Goal: Submit feedback/report problem: Submit feedback/report problem

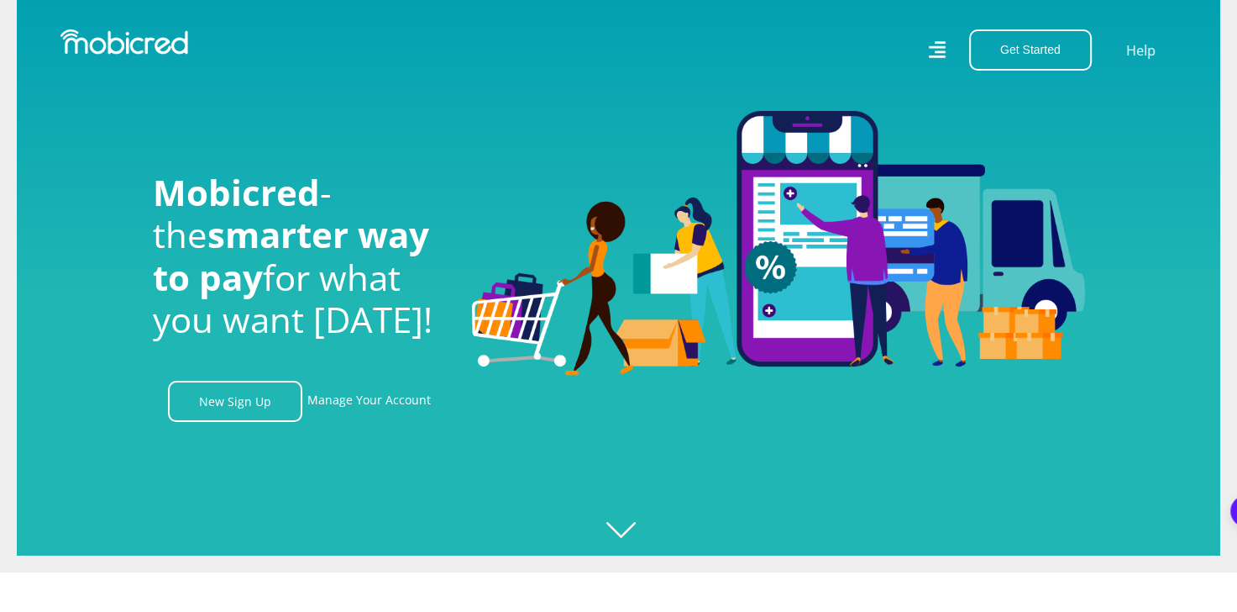
scroll to position [34, 0]
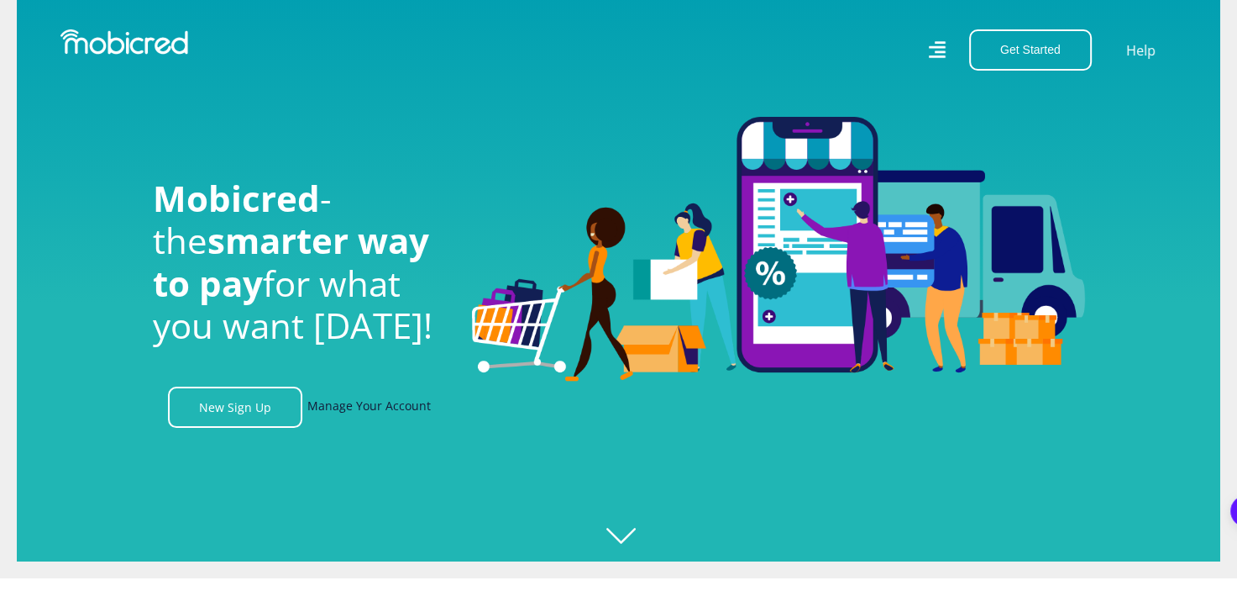
click at [360, 406] on link "Manage Your Account" at bounding box center [368, 406] width 123 height 41
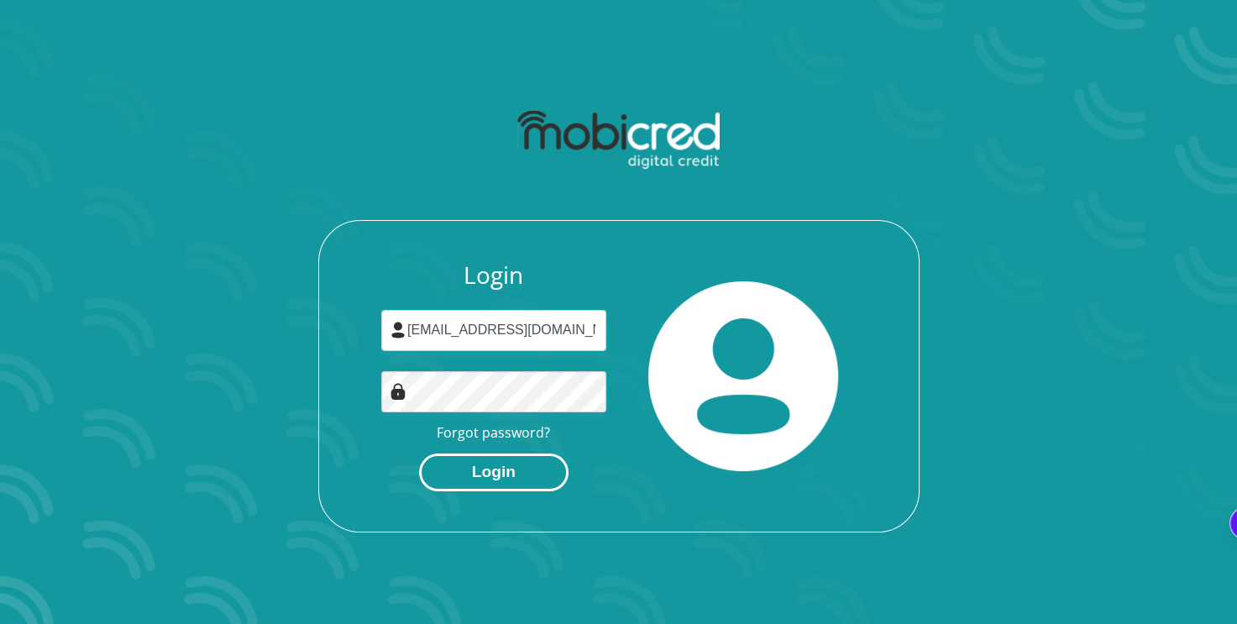
click at [496, 469] on button "Login" at bounding box center [494, 473] width 150 height 38
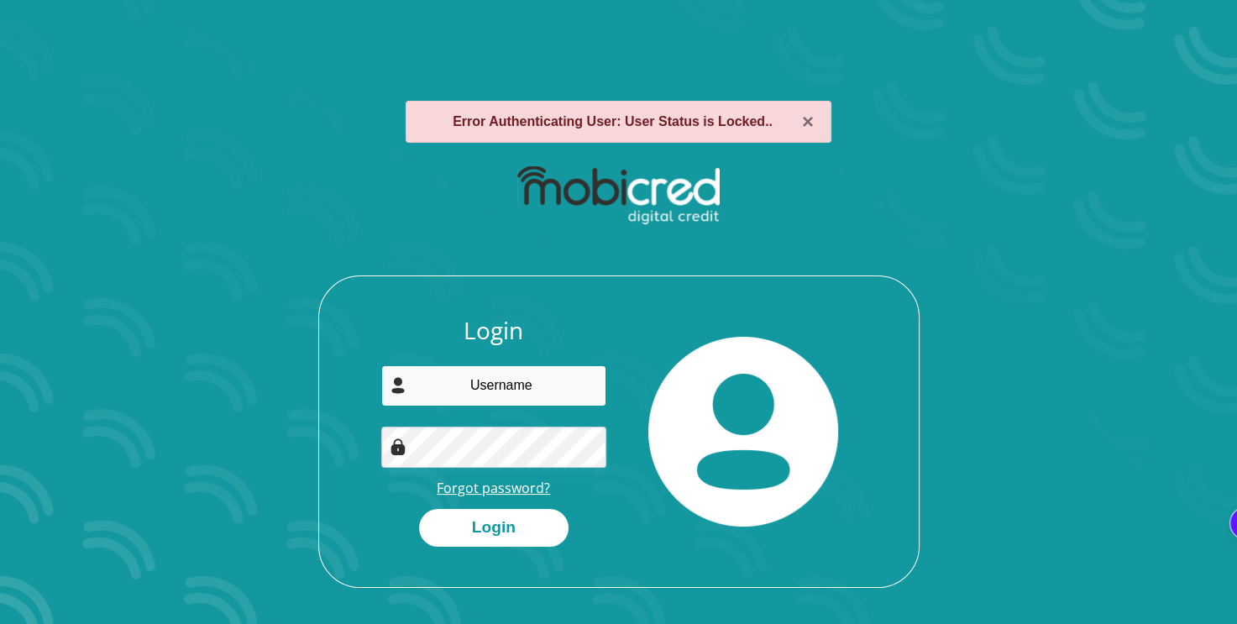
type input "leratomotlogelwa3@gmail.com"
click at [504, 489] on link "Forgot password?" at bounding box center [493, 488] width 113 height 18
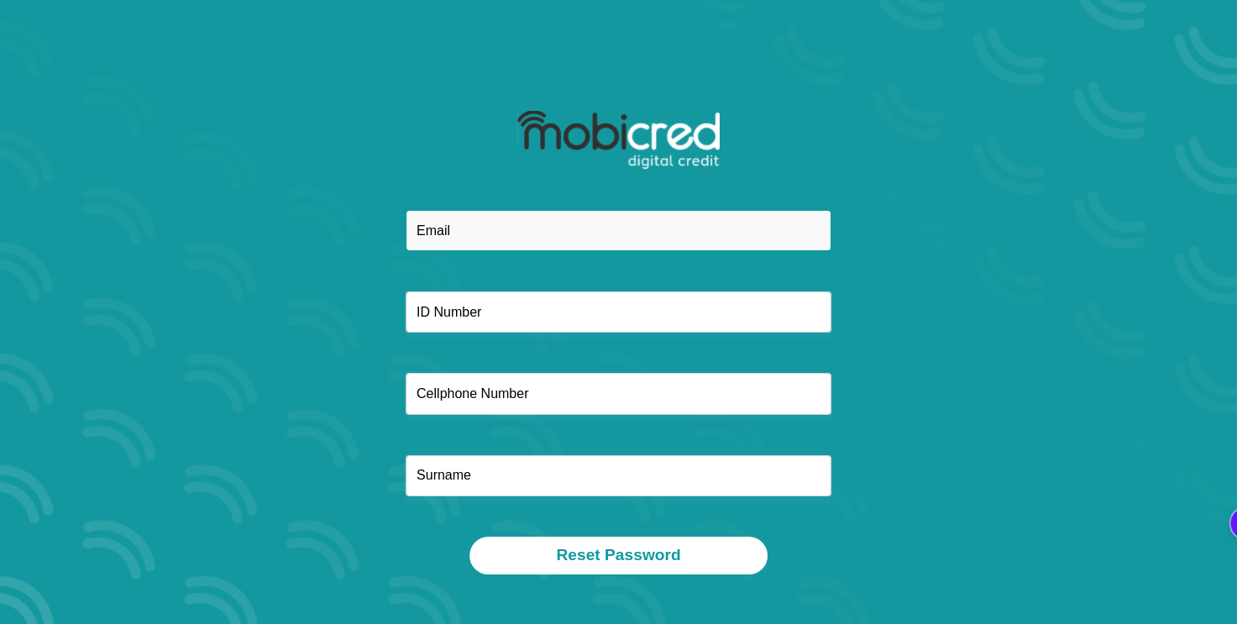
click at [524, 231] on input "email" at bounding box center [619, 230] width 426 height 41
type input "[EMAIL_ADDRESS][DOMAIN_NAME]"
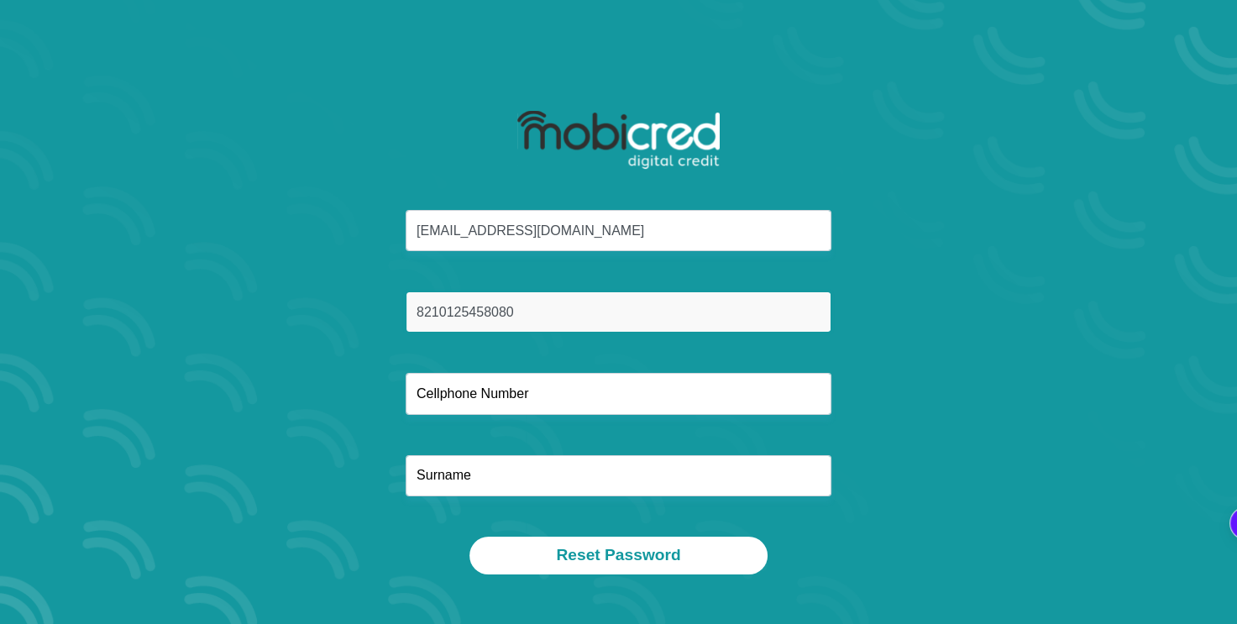
type input "8210125458080"
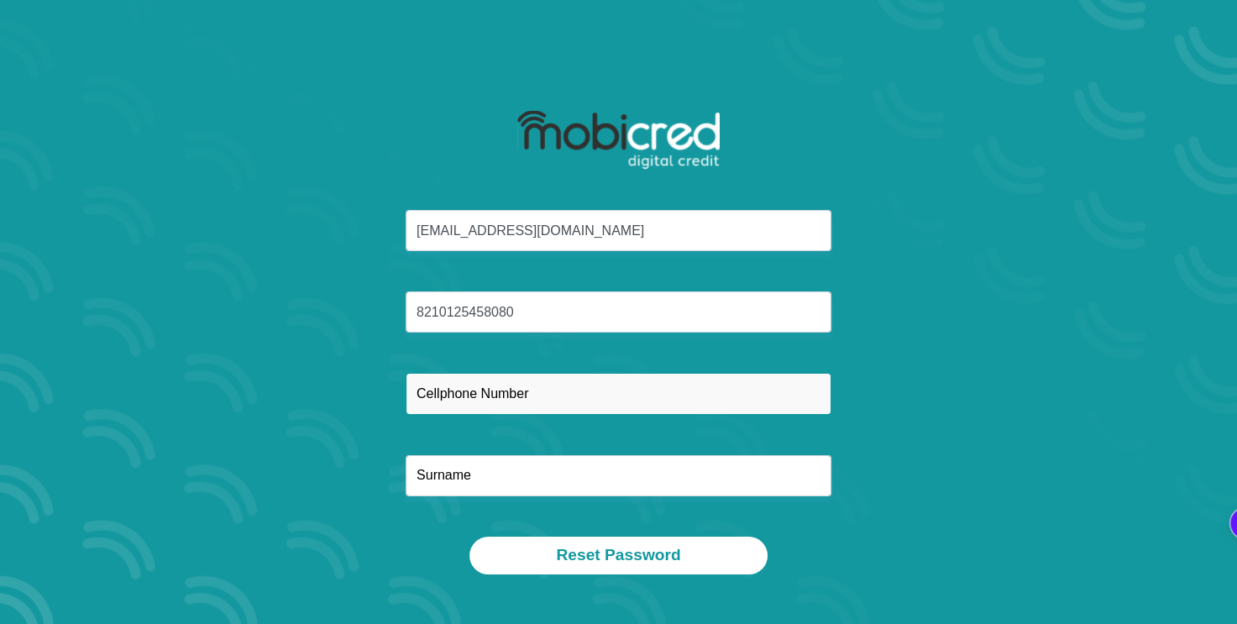
click at [485, 402] on input "text" at bounding box center [619, 393] width 426 height 41
type input "0792801992"
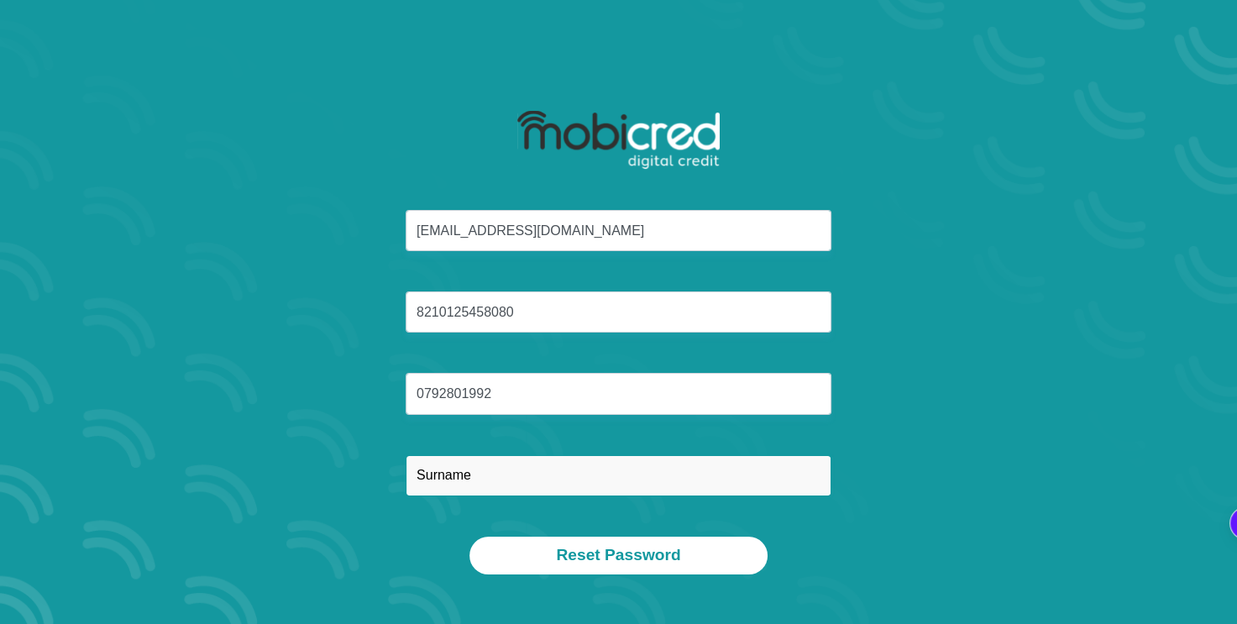
click at [470, 477] on input "text" at bounding box center [619, 475] width 426 height 41
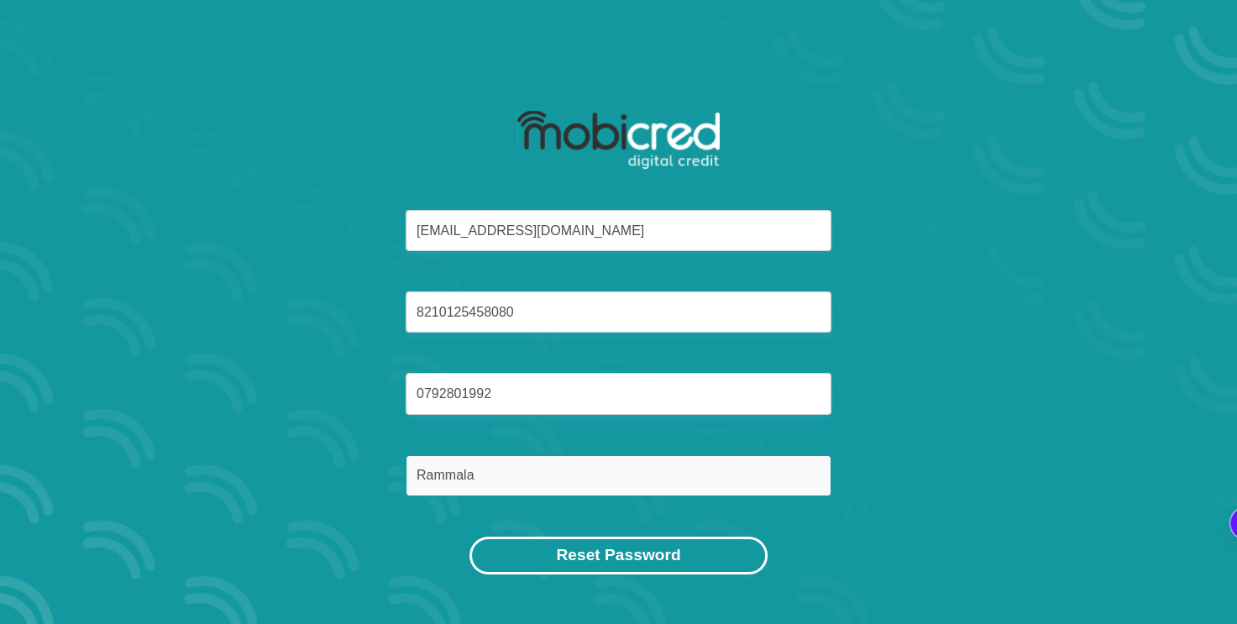
type input "Rammala"
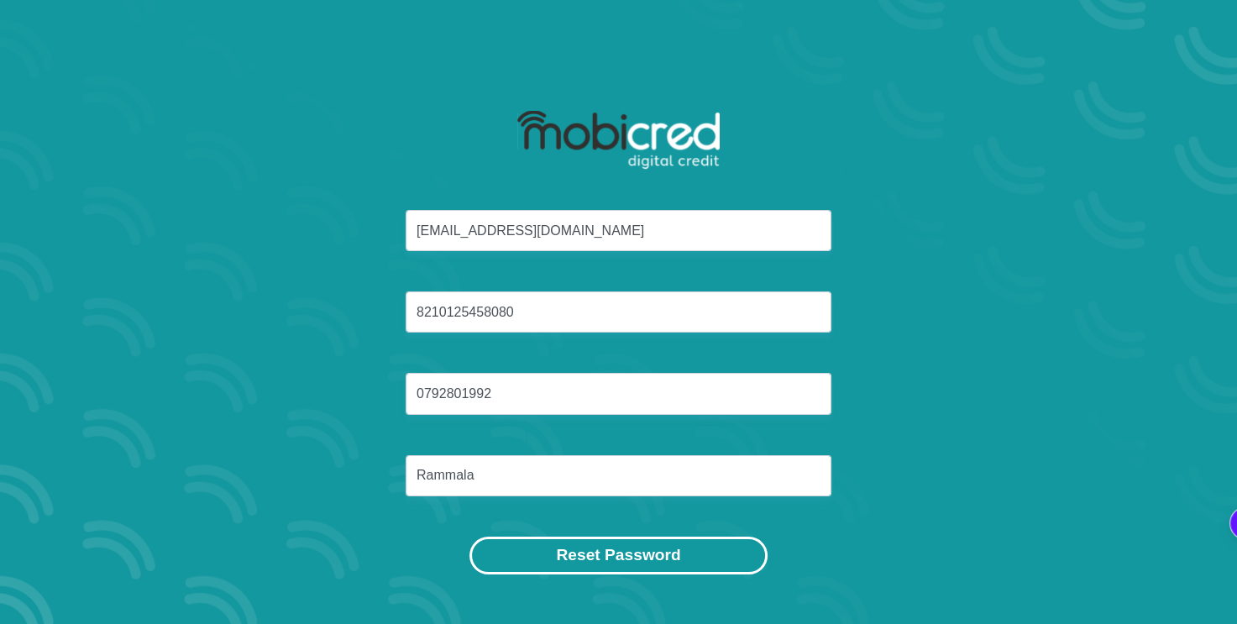
click at [559, 558] on button "Reset Password" at bounding box center [618, 556] width 297 height 38
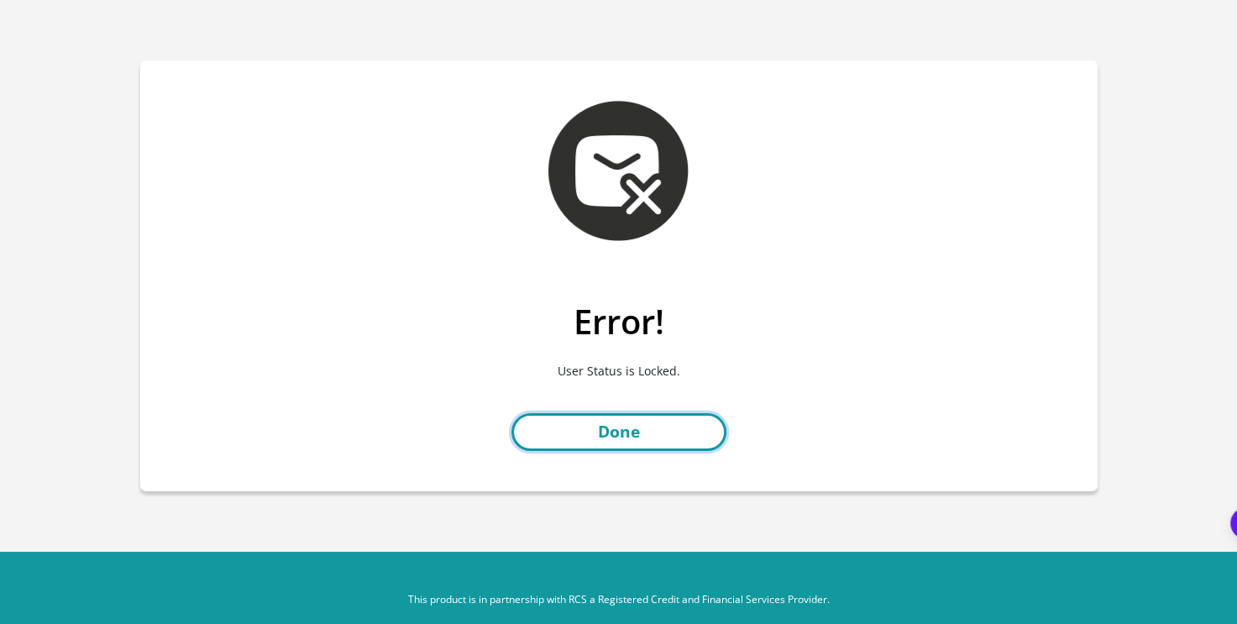
click at [655, 446] on link "Done" at bounding box center [619, 432] width 215 height 38
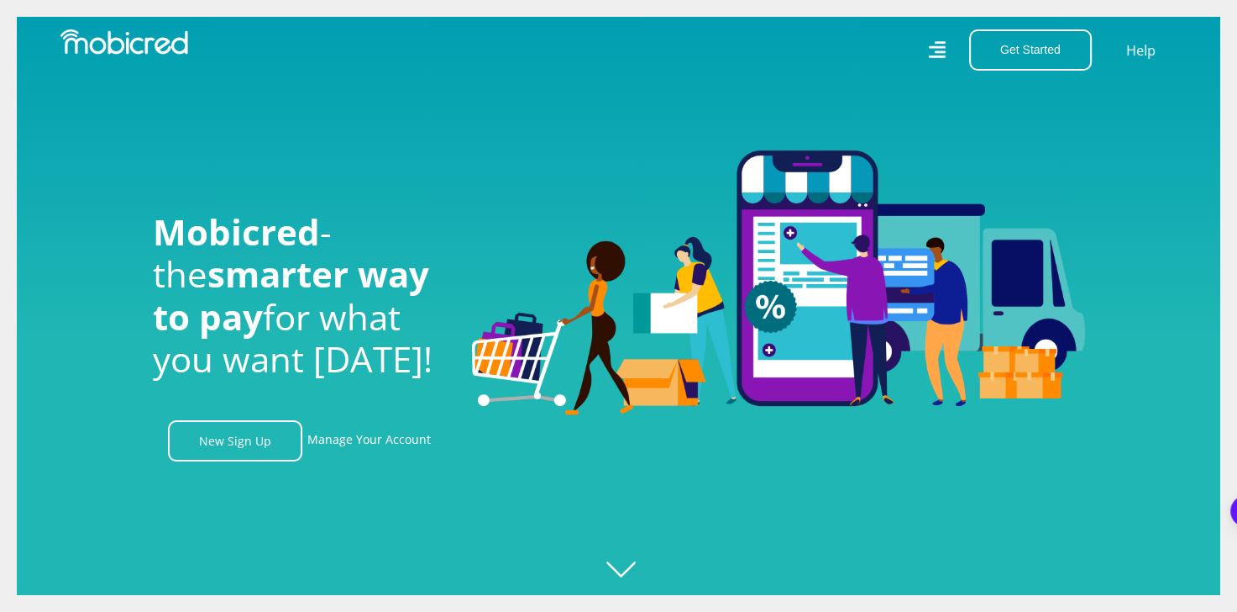
scroll to position [0, 1196]
click at [1134, 46] on link "Help" at bounding box center [1141, 50] width 34 height 24
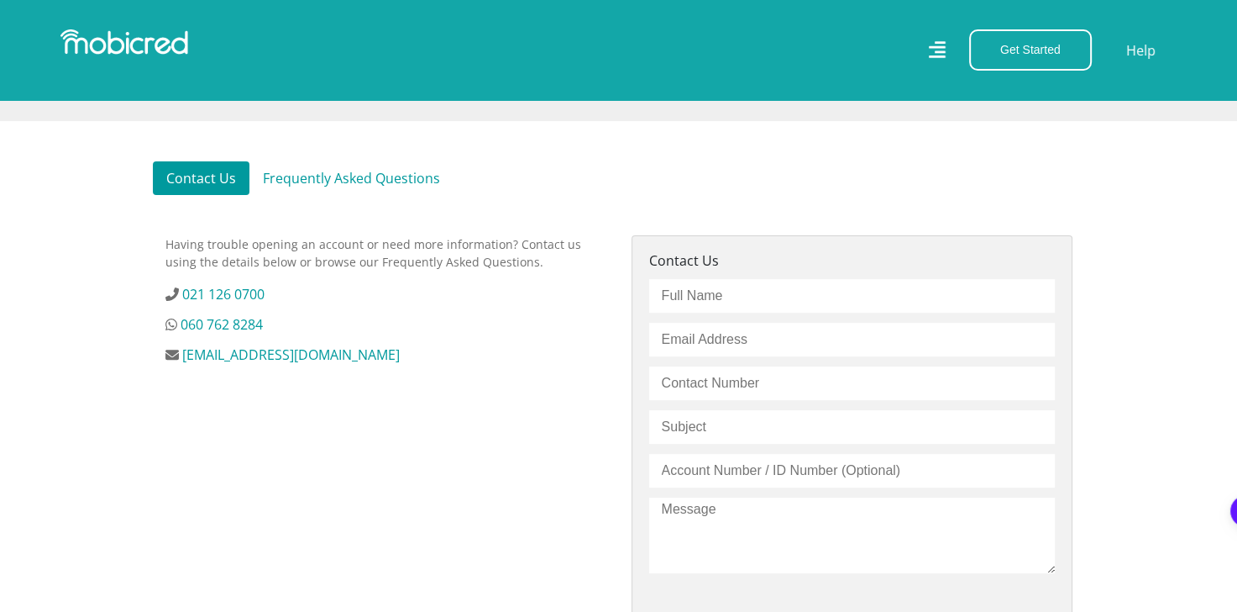
scroll to position [433, 0]
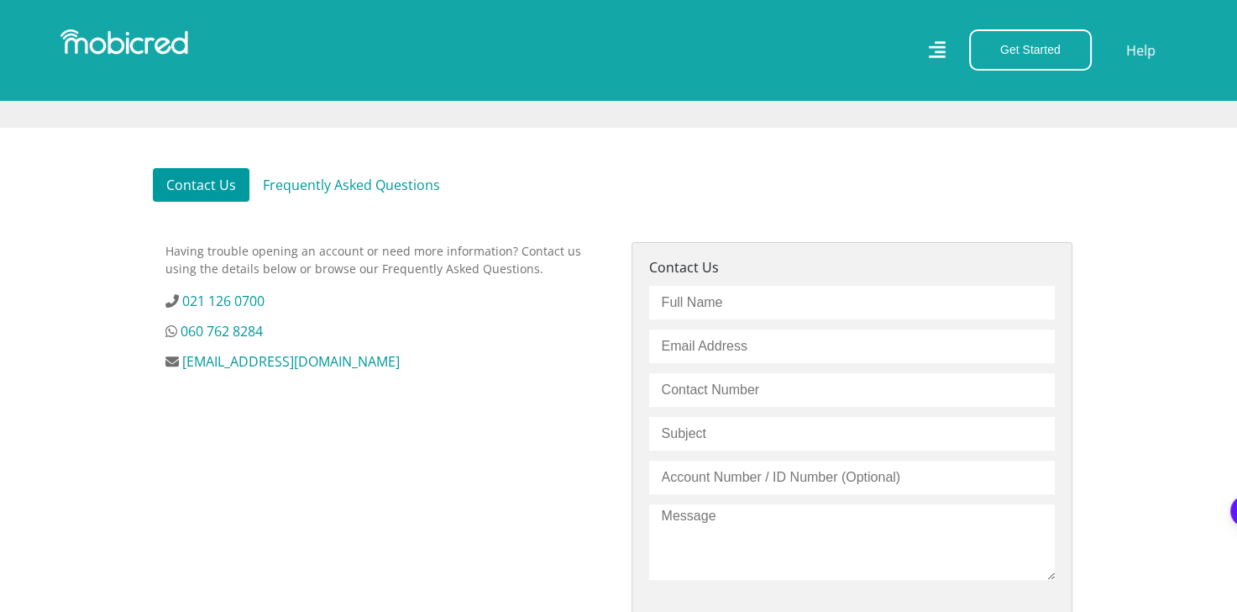
click at [360, 189] on link "Frequently Asked Questions" at bounding box center [351, 185] width 204 height 34
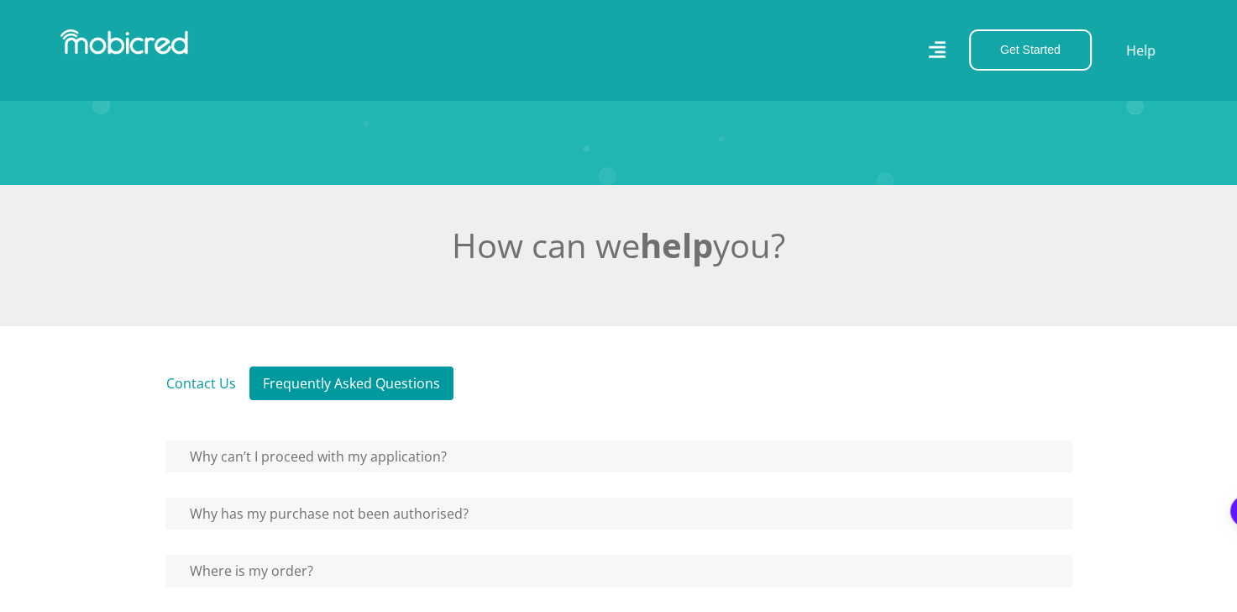
scroll to position [234, 0]
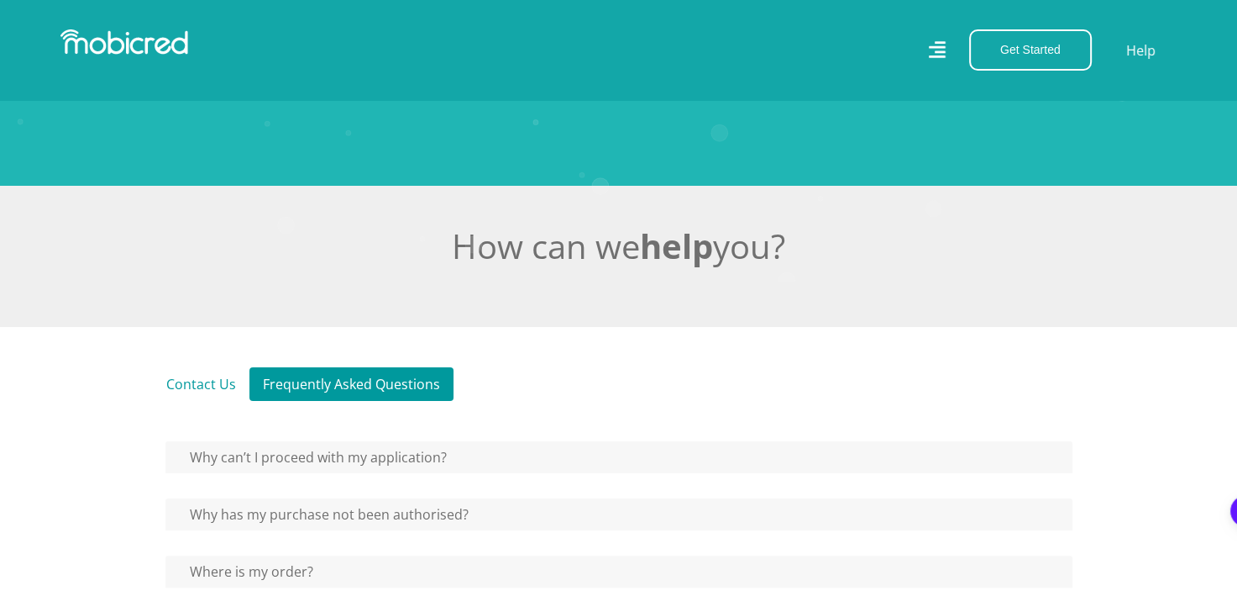
click at [198, 378] on link "Contact Us" at bounding box center [201, 384] width 97 height 34
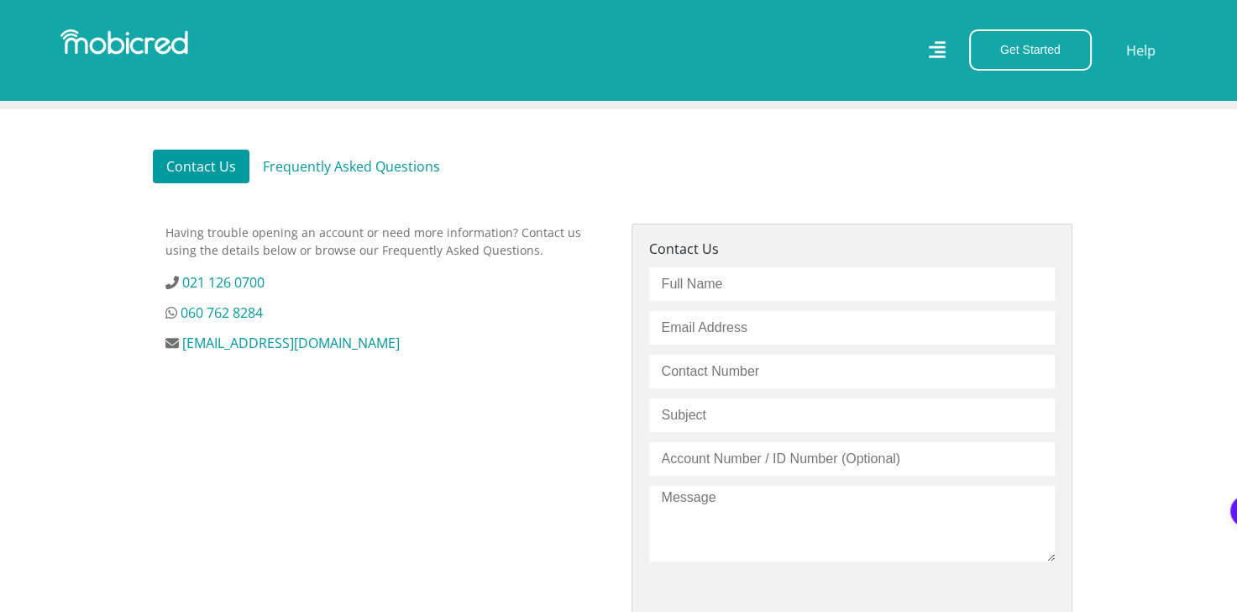
scroll to position [450, 0]
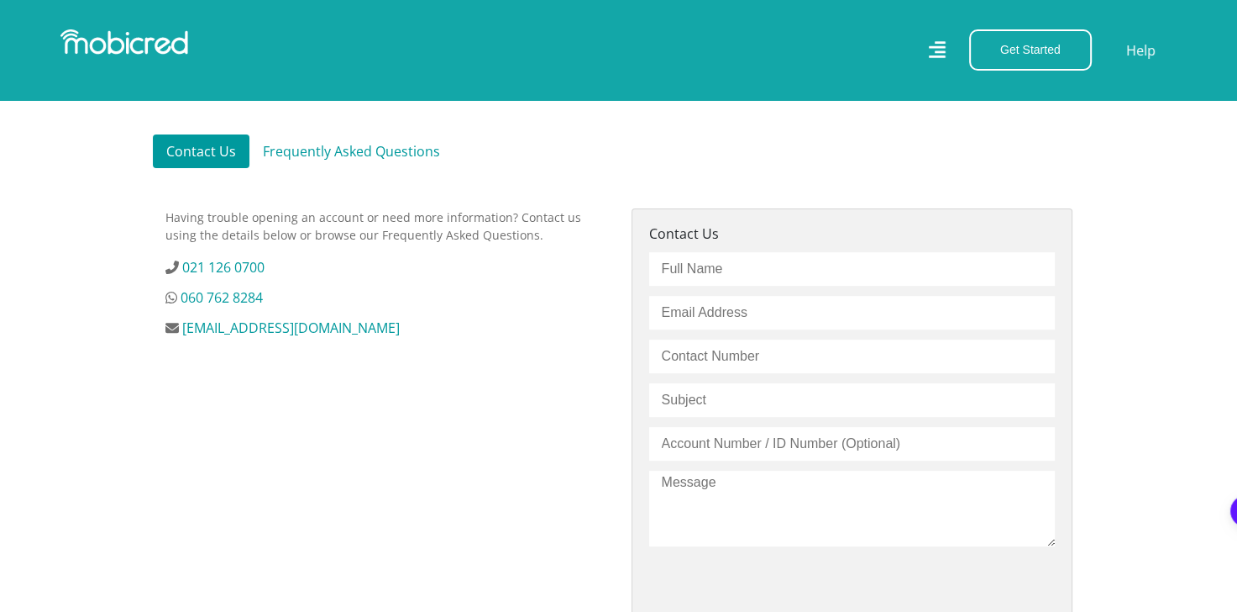
click at [711, 266] on input "text" at bounding box center [852, 269] width 406 height 34
type input "T"
type input "Thapelo Rammala"
click at [727, 310] on input "email" at bounding box center [852, 313] width 406 height 34
type input "[EMAIL_ADDRESS][DOMAIN_NAME]"
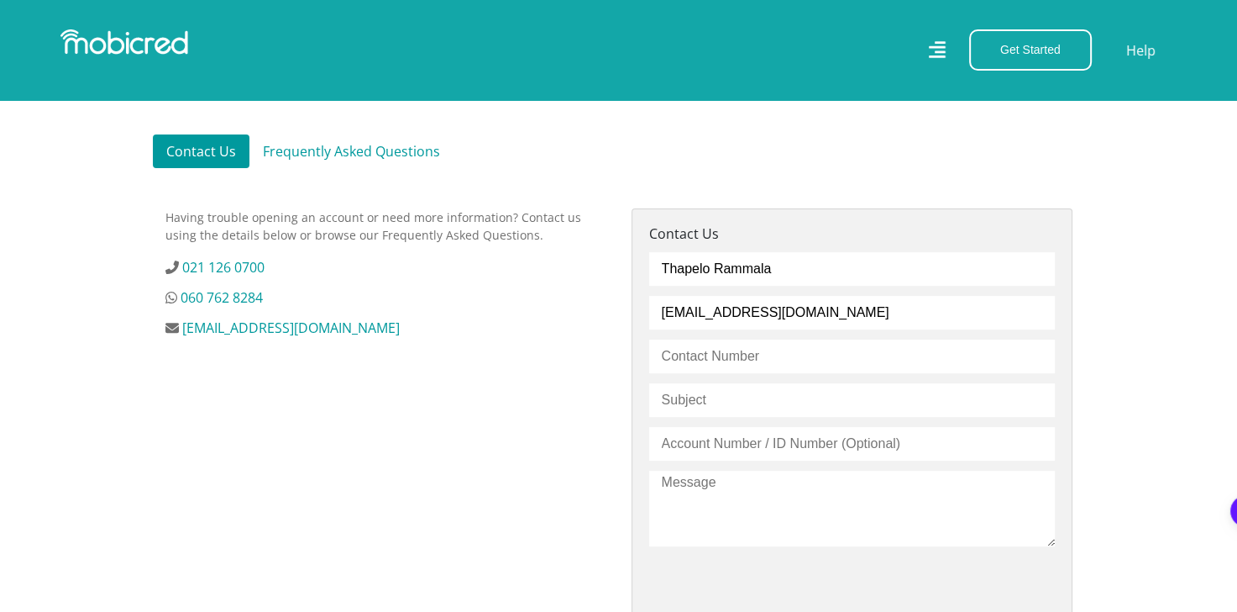
type input "0792801992"
click at [729, 401] on input "text" at bounding box center [852, 400] width 406 height 34
type input "Enquiring about my locked account."
click at [748, 453] on input "text" at bounding box center [852, 444] width 406 height 34
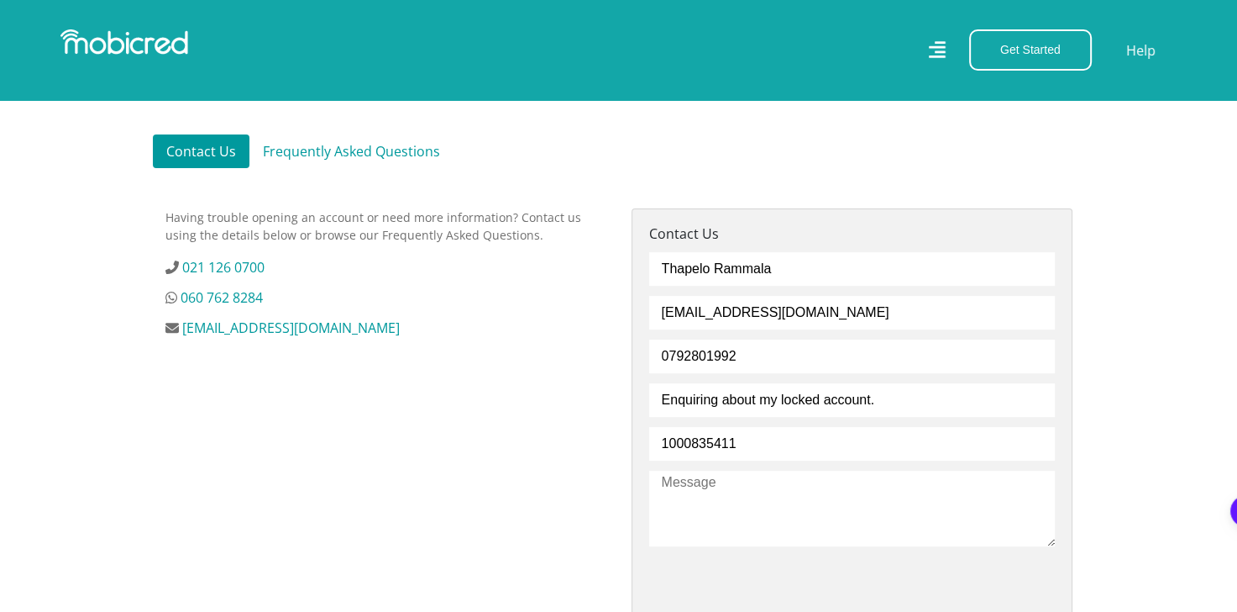
type input "1000835411"
click at [713, 483] on textarea at bounding box center [852, 508] width 406 height 76
type textarea "I am unable to access my account as it stipulates that it is locked, please"
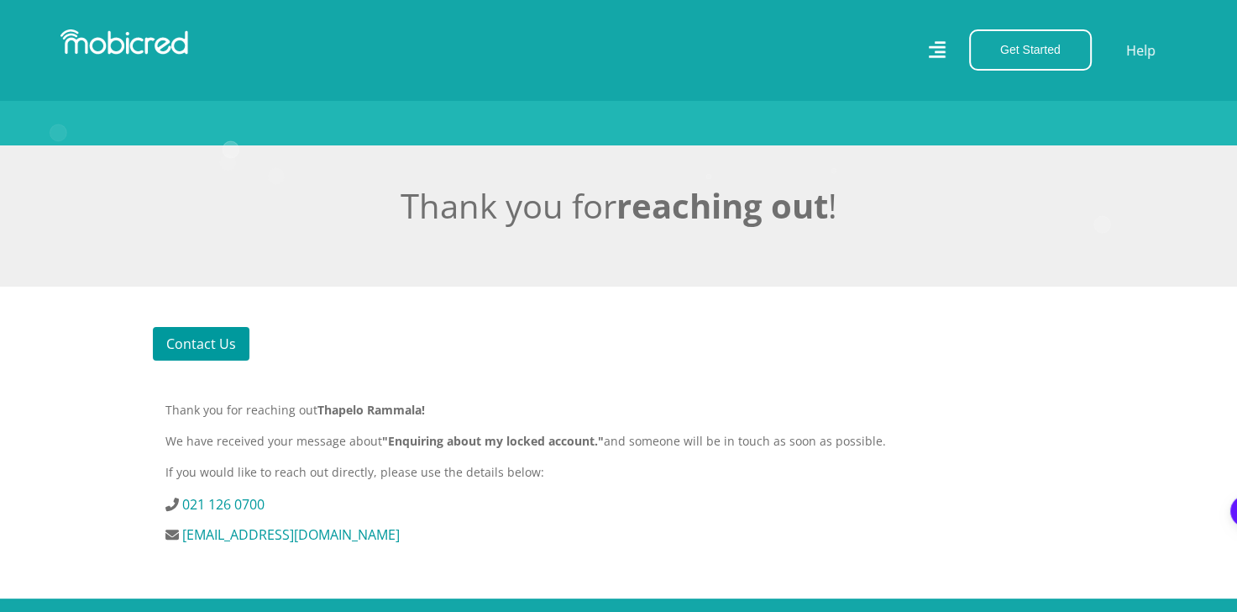
scroll to position [289, 0]
